Goal: Information Seeking & Learning: Learn about a topic

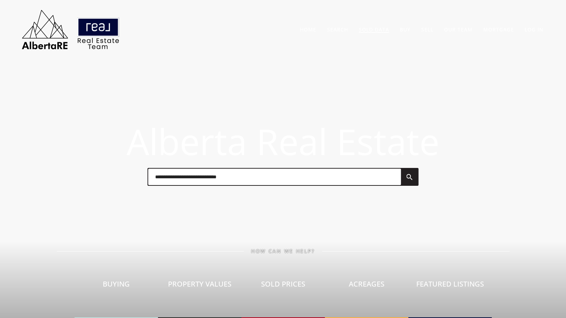
drag, startPoint x: 369, startPoint y: 27, endPoint x: 358, endPoint y: 30, distance: 11.8
click at [369, 27] on link "Sold Data" at bounding box center [374, 29] width 30 height 7
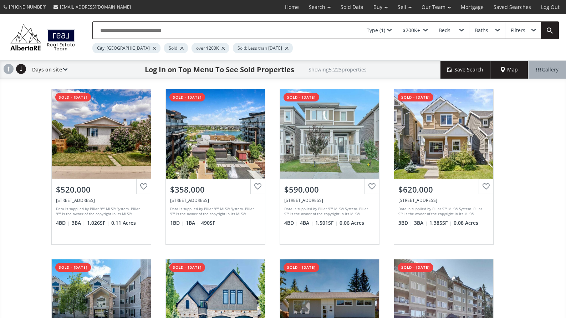
click at [166, 35] on input "text" at bounding box center [227, 30] width 268 height 16
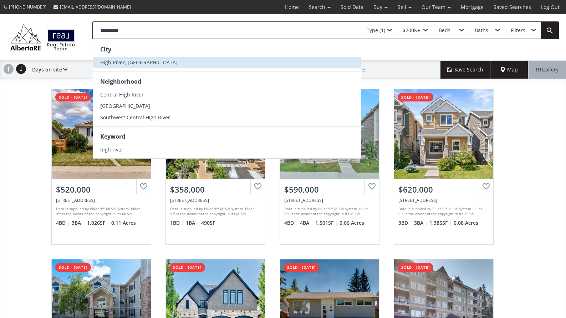
type input "**********"
click at [124, 59] on span "High River, [GEOGRAPHIC_DATA]" at bounding box center [138, 62] width 77 height 7
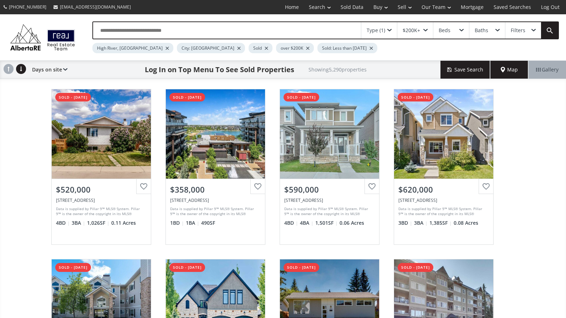
click at [237, 47] on div at bounding box center [239, 48] width 4 height 3
